Goal: Transaction & Acquisition: Purchase product/service

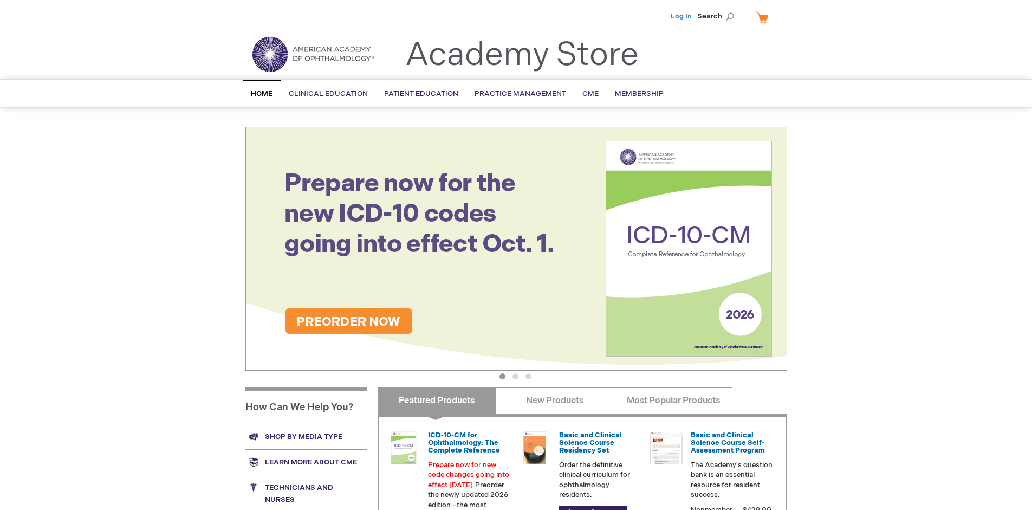
click at [682, 16] on link "Log In" at bounding box center [680, 16] width 21 height 9
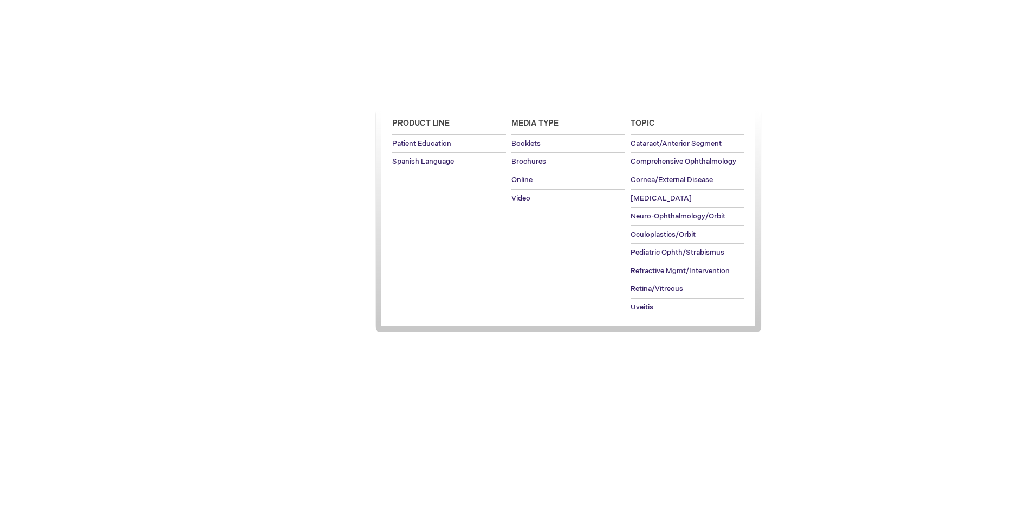
click at [418, 94] on span "Patient Education" at bounding box center [421, 93] width 74 height 9
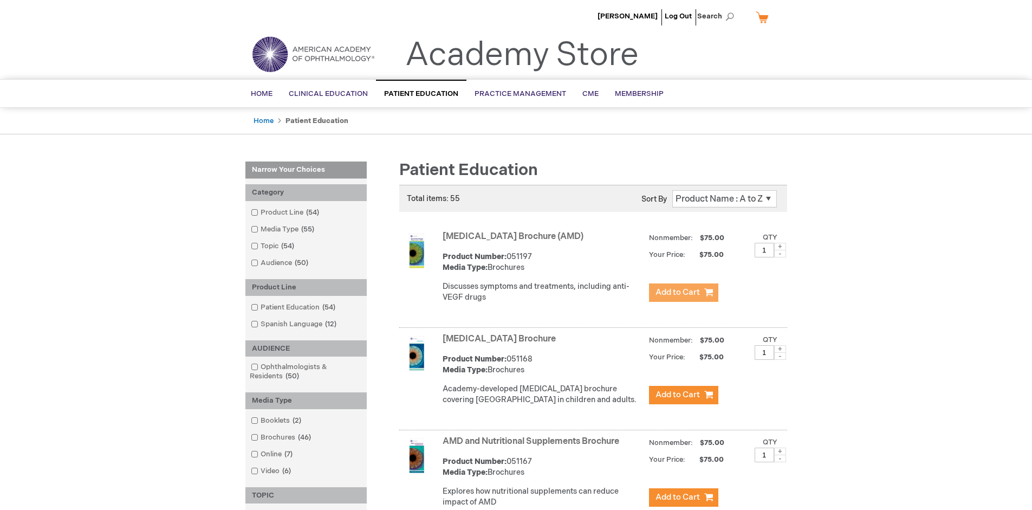
click at [683, 292] on span "Add to Cart" at bounding box center [677, 292] width 44 height 10
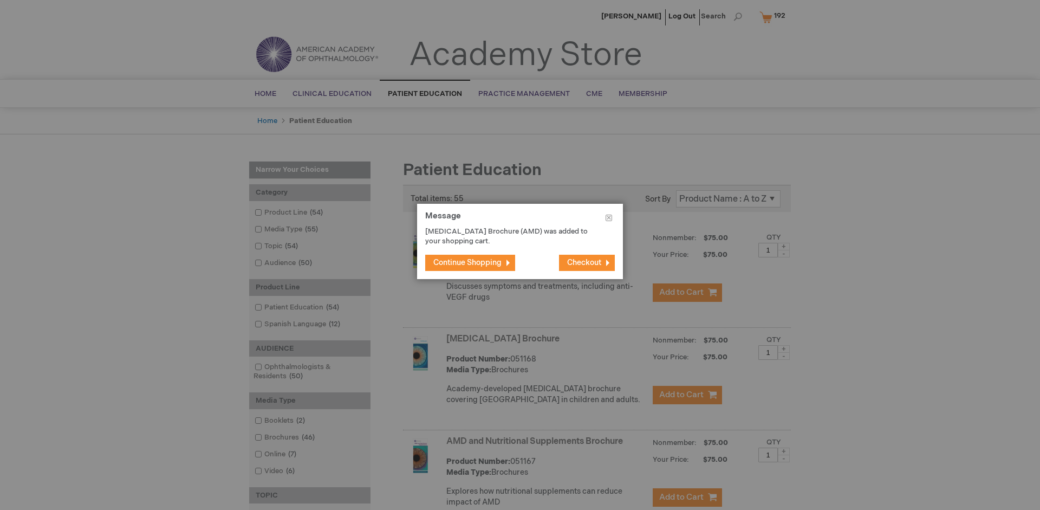
click at [467, 262] on span "Continue Shopping" at bounding box center [467, 262] width 68 height 9
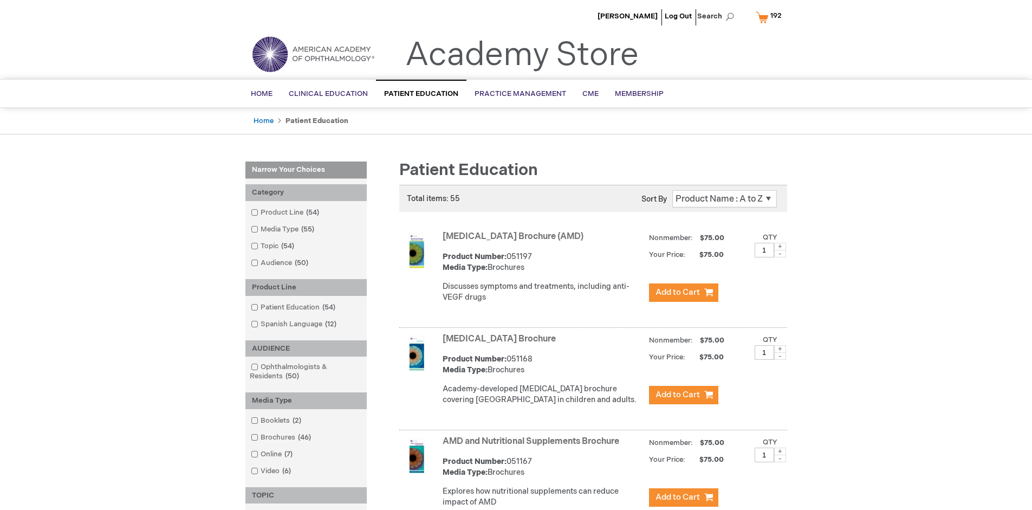
click at [533, 446] on link "AMD and Nutritional Supplements Brochure" at bounding box center [530, 441] width 177 height 10
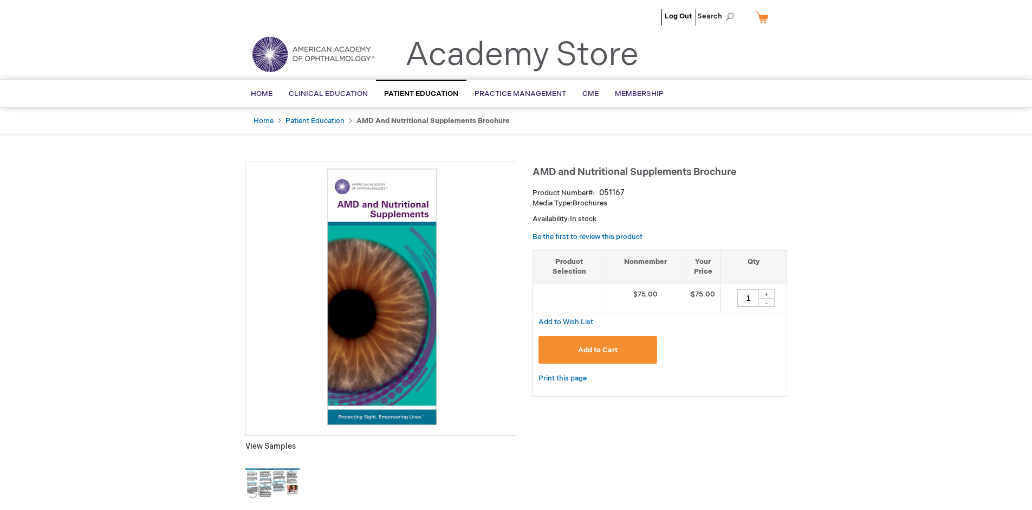
type input "1"
click at [597, 349] on span "Add to Cart" at bounding box center [598, 350] width 40 height 9
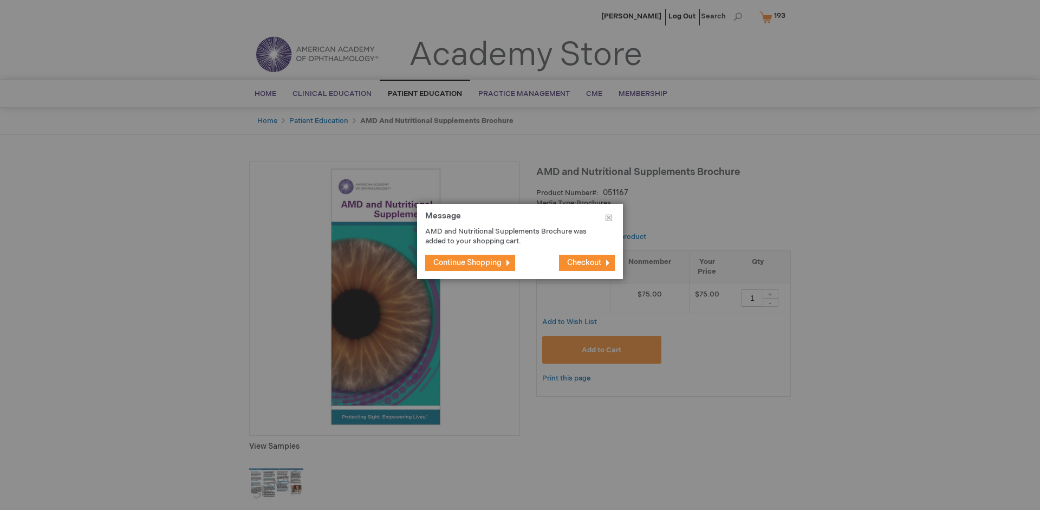
click at [467, 262] on span "Continue Shopping" at bounding box center [467, 262] width 68 height 9
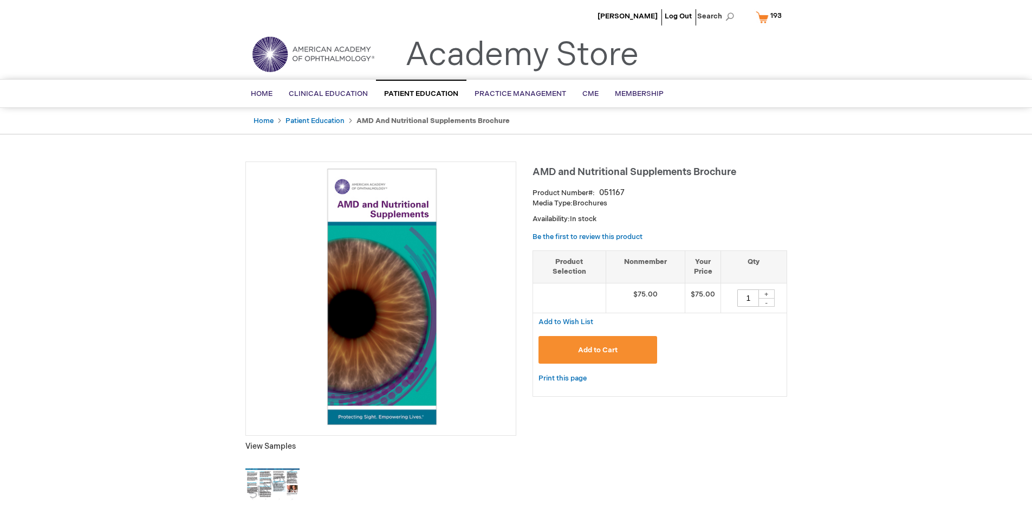
click at [771, 17] on span "193" at bounding box center [775, 15] width 11 height 9
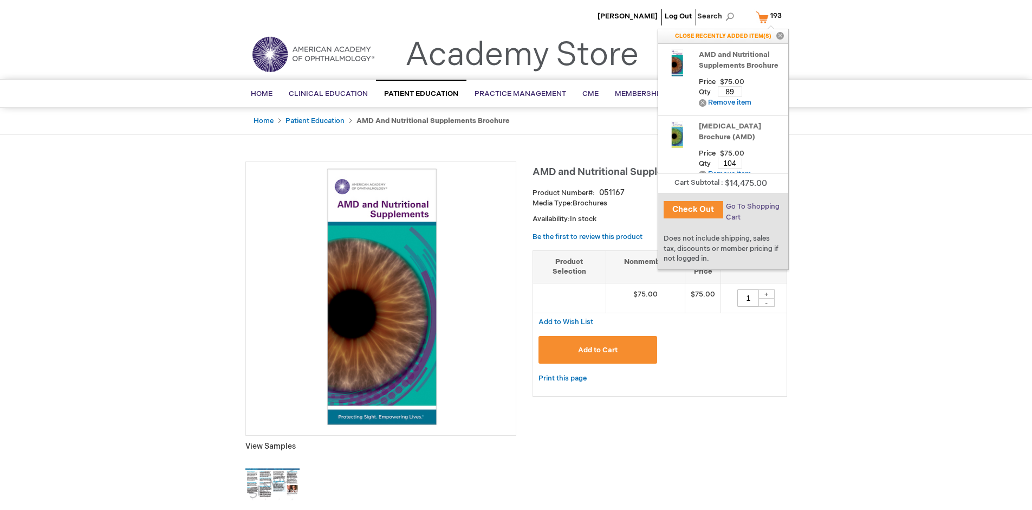
click at [752, 206] on span "Go To Shopping Cart" at bounding box center [753, 211] width 54 height 19
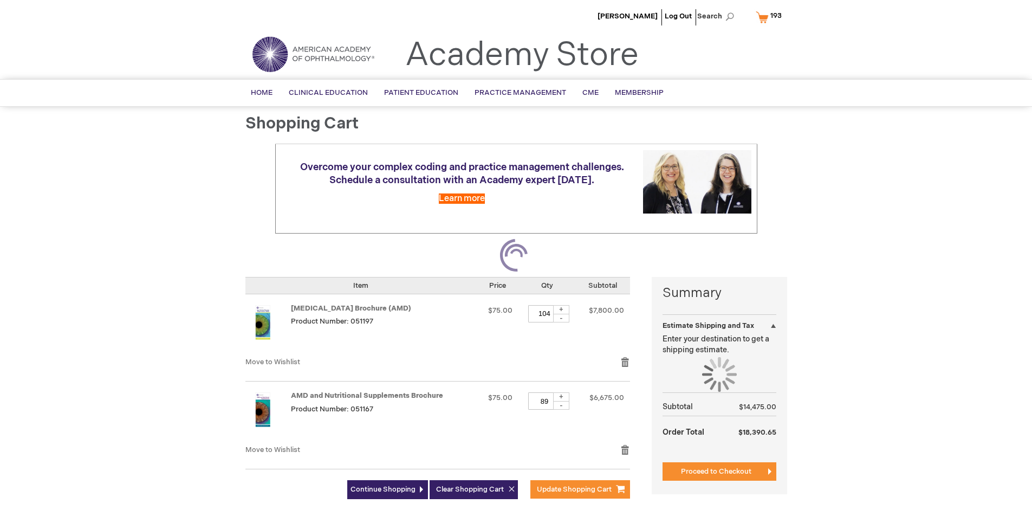
select select "US"
select select "41"
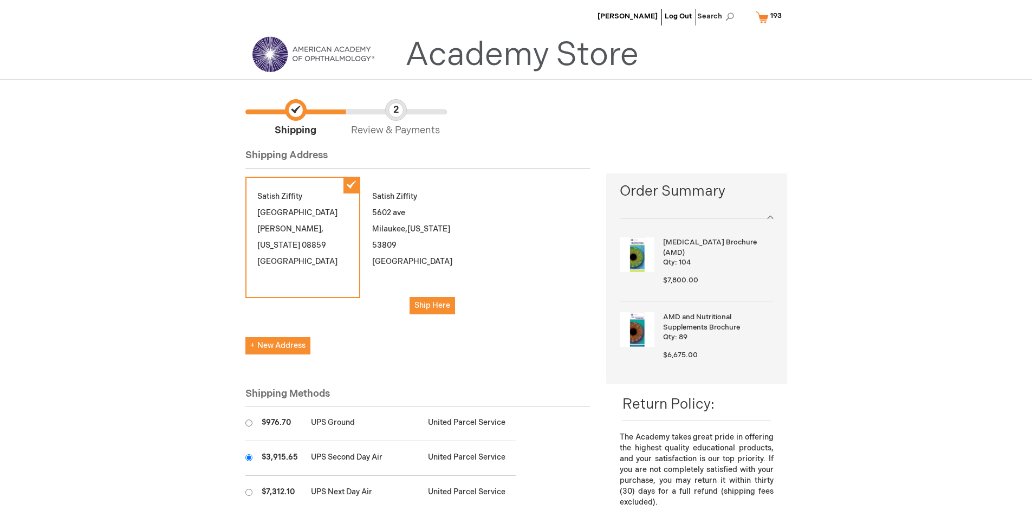
click at [249, 457] on input "radio" at bounding box center [248, 457] width 7 height 7
